Goal: Navigation & Orientation: Find specific page/section

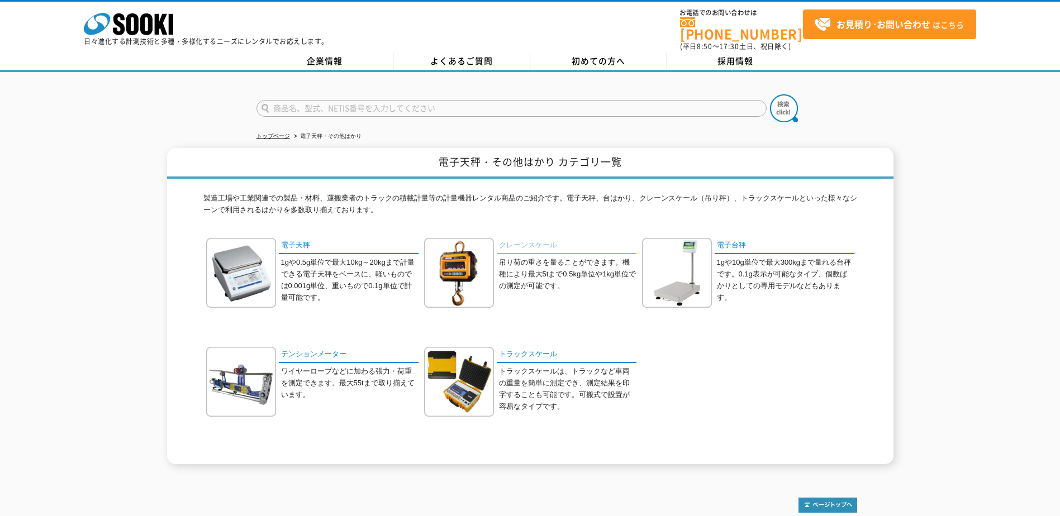
click at [536, 238] on link "クレーンスケール" at bounding box center [567, 246] width 140 height 16
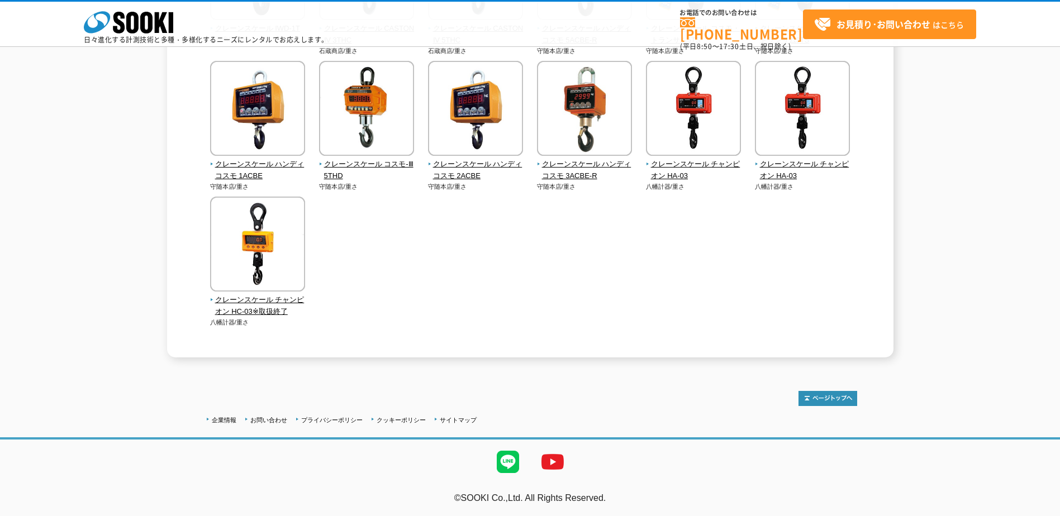
scroll to position [198, 0]
